Goal: Task Accomplishment & Management: Manage account settings

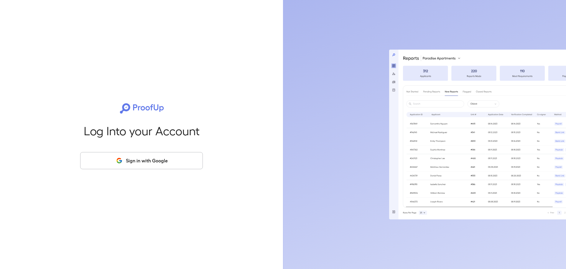
click at [160, 159] on button "Sign in with Google" at bounding box center [141, 160] width 123 height 17
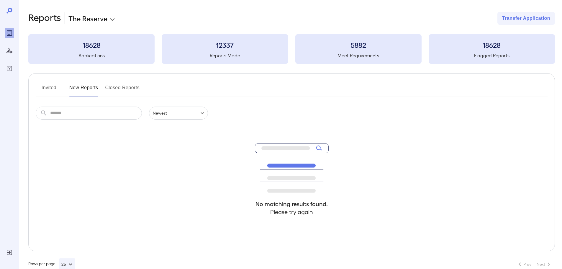
click at [43, 90] on button "Invited" at bounding box center [49, 90] width 27 height 14
click at [87, 91] on button "New Reports" at bounding box center [83, 90] width 29 height 14
click at [50, 84] on button "Invited" at bounding box center [49, 90] width 27 height 14
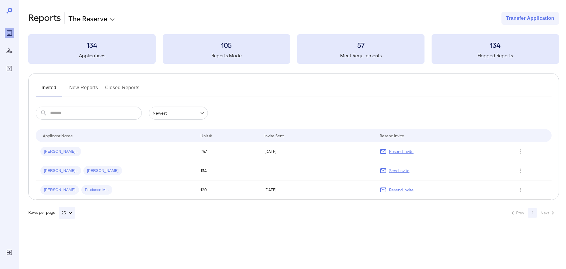
click at [90, 91] on button "New Reports" at bounding box center [83, 90] width 29 height 14
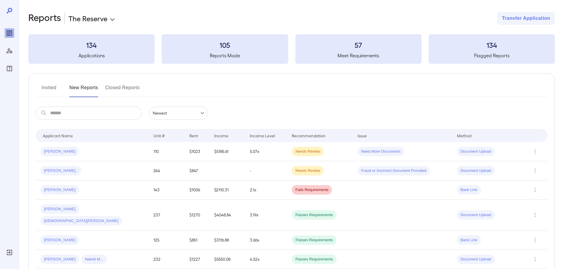
click at [53, 84] on button "Invited" at bounding box center [49, 90] width 27 height 14
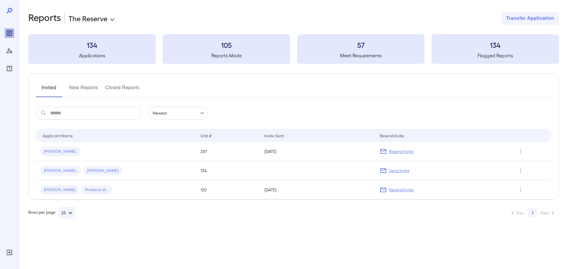
click at [7, 52] on icon "Manage Users" at bounding box center [9, 50] width 6 height 5
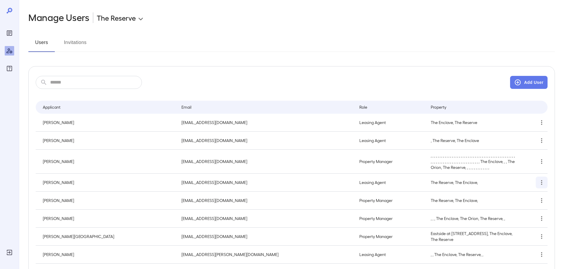
click at [545, 182] on icon "simple table" at bounding box center [541, 182] width 7 height 7
click at [399, 181] on div at bounding box center [283, 134] width 566 height 269
click at [8, 28] on div "Reports" at bounding box center [9, 32] width 9 height 9
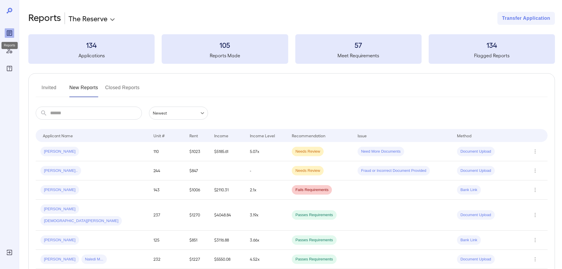
click at [10, 49] on div "Reports" at bounding box center [9, 44] width 17 height 12
click at [9, 55] on div "Manage Users" at bounding box center [9, 50] width 9 height 9
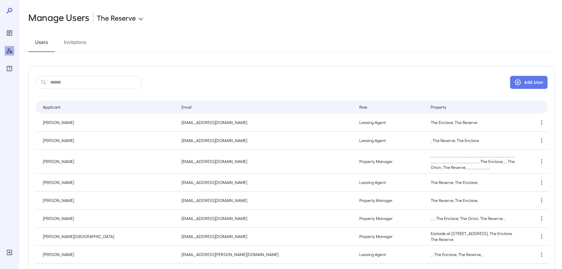
click at [74, 49] on button "Invitations" at bounding box center [75, 45] width 27 height 14
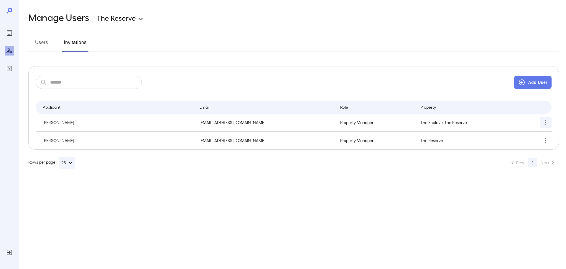
click at [546, 123] on icon "simple table" at bounding box center [545, 122] width 7 height 7
click at [525, 148] on p "Remove User" at bounding box center [530, 148] width 25 height 6
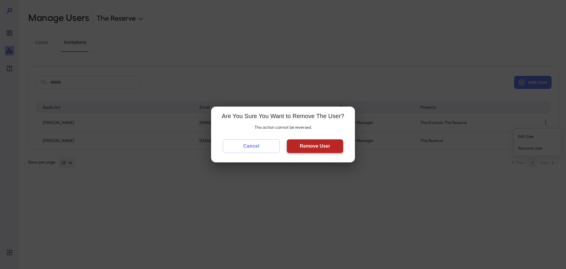
click at [332, 143] on button "Remove User" at bounding box center [315, 146] width 56 height 14
click at [325, 66] on div "Are You Sure You Want to Remove The User? This action cannot be reversed. Cance…" at bounding box center [283, 134] width 566 height 269
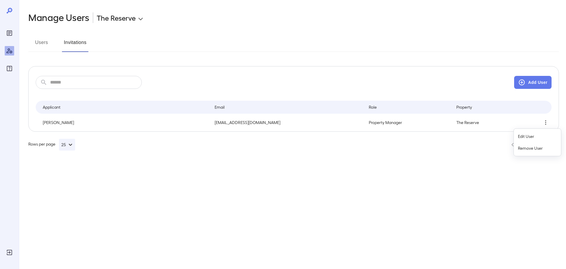
click at [7, 35] on div at bounding box center [283, 134] width 566 height 269
click at [10, 31] on icon "Reports" at bounding box center [9, 32] width 5 height 5
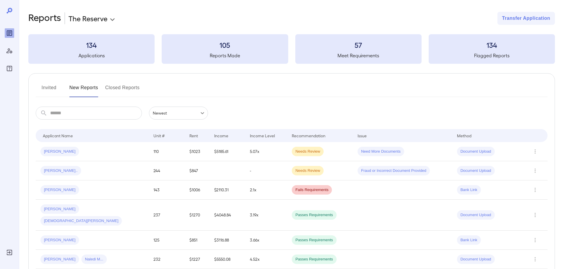
click at [12, 50] on icon "Manage Users" at bounding box center [9, 50] width 7 height 7
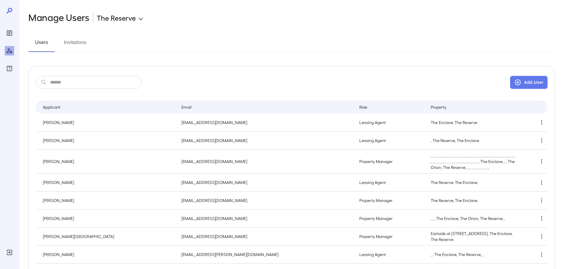
click at [70, 43] on button "Invitations" at bounding box center [75, 45] width 27 height 14
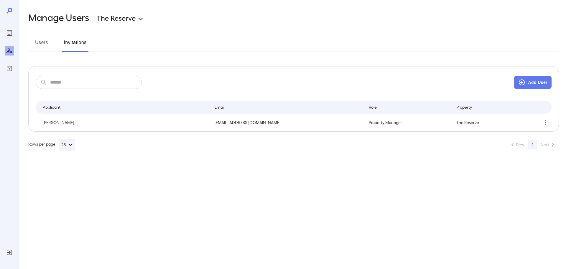
click at [44, 42] on button "Users" at bounding box center [41, 45] width 27 height 14
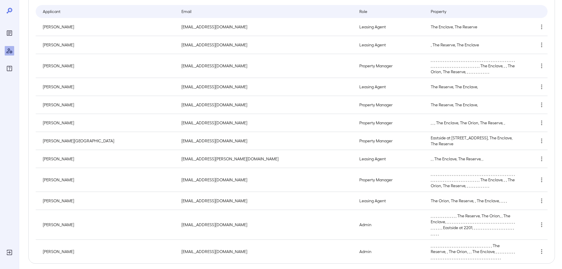
scroll to position [121, 0]
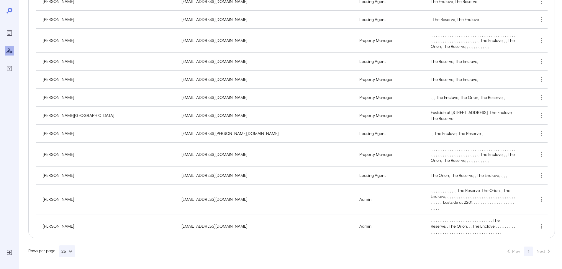
click at [9, 32] on icon "Reports" at bounding box center [9, 33] width 3 height 3
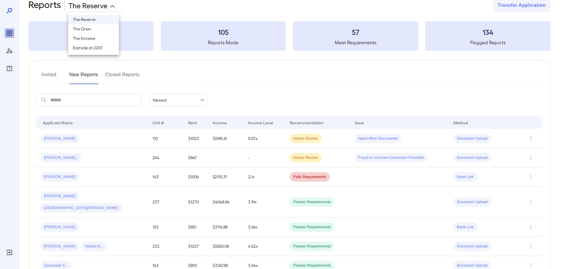
scroll to position [12, 0]
click at [95, 4] on body "**********" at bounding box center [283, 122] width 566 height 269
click at [401, 88] on div at bounding box center [283, 134] width 566 height 269
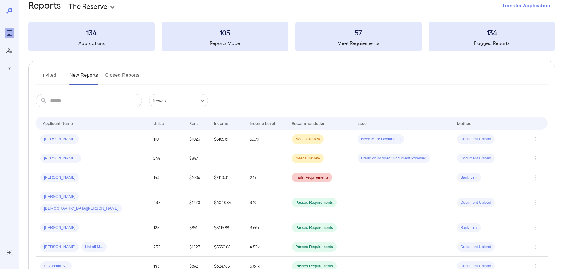
scroll to position [0, 0]
